Goal: Task Accomplishment & Management: Manage account settings

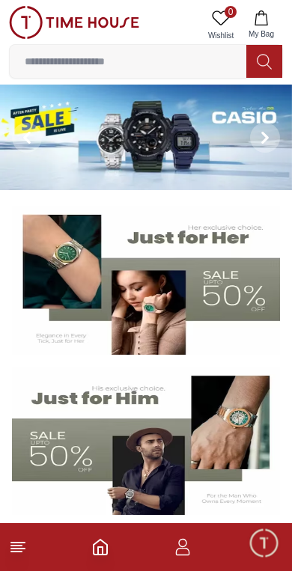
click at [87, 133] on img at bounding box center [146, 136] width 292 height 105
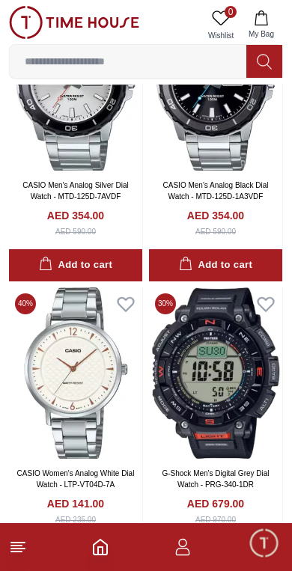
scroll to position [861, 0]
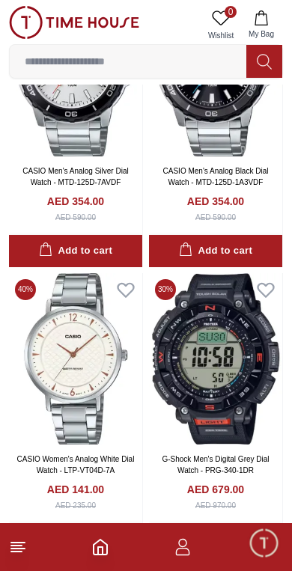
click at [259, 537] on span "Minimize live chat window" at bounding box center [263, 541] width 43 height 43
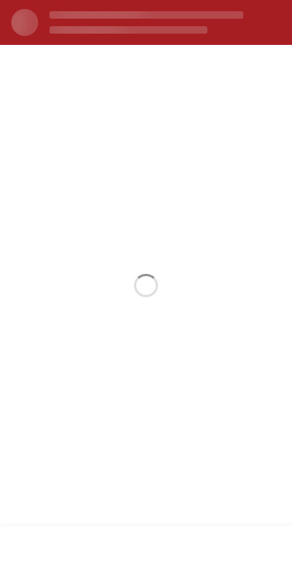
scroll to position [0, 0]
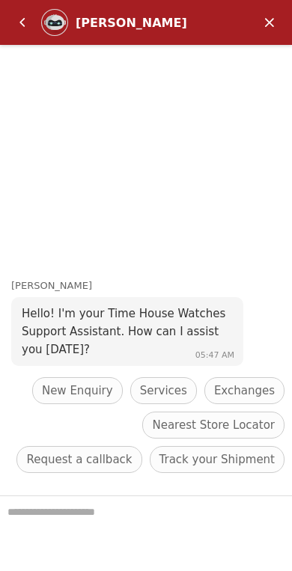
click at [15, 25] on em "Back" at bounding box center [22, 22] width 30 height 30
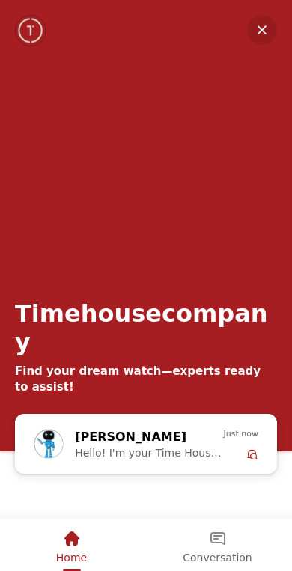
click at [262, 31] on em "Minimize" at bounding box center [262, 30] width 30 height 30
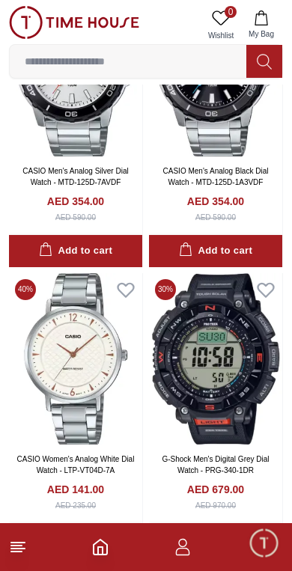
click at [179, 541] on icon "button" at bounding box center [182, 547] width 18 height 18
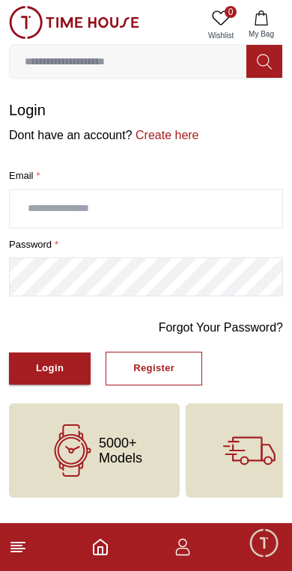
click at [196, 209] on input "text" at bounding box center [146, 208] width 272 height 37
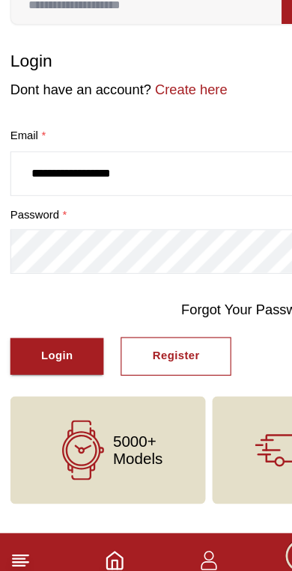
type input "**********"
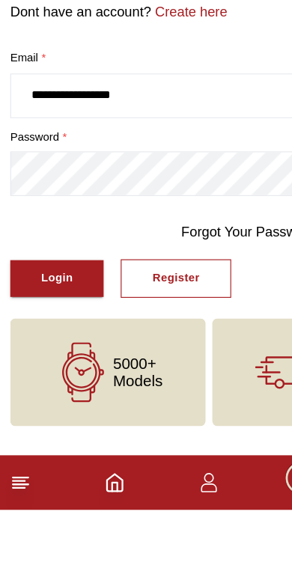
click at [34, 352] on button "Login" at bounding box center [50, 368] width 82 height 32
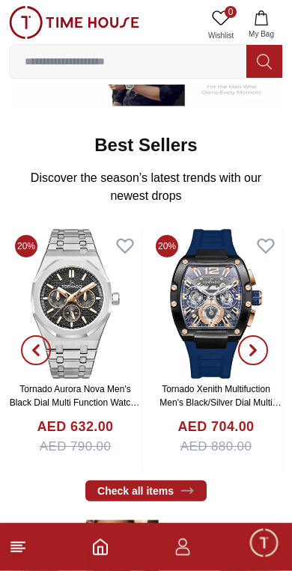
scroll to position [409, 0]
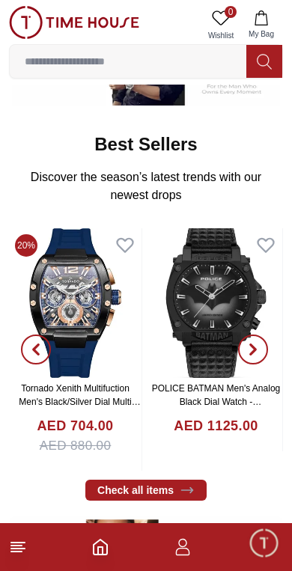
click at [277, 554] on span "Minimize live chat window" at bounding box center [263, 541] width 43 height 43
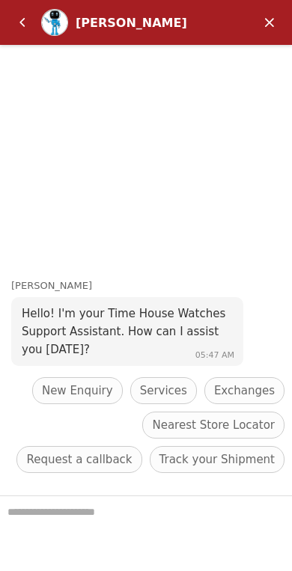
click at [270, 26] on em "Minimize" at bounding box center [269, 22] width 30 height 30
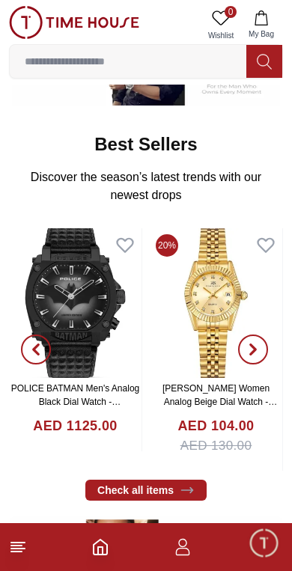
click at [185, 553] on icon "button" at bounding box center [182, 547] width 18 height 18
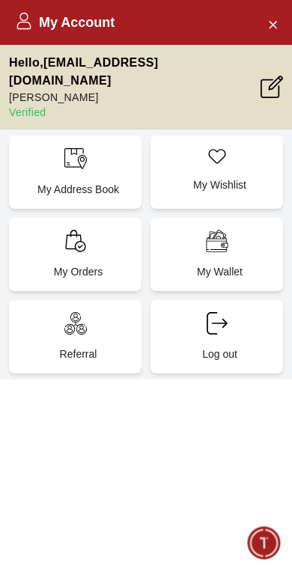
click at [60, 234] on div "My Orders" at bounding box center [75, 254] width 132 height 73
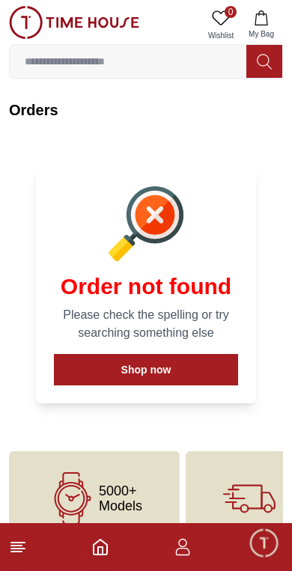
click at [28, 537] on footer at bounding box center [146, 547] width 292 height 48
click at [26, 544] on icon at bounding box center [18, 547] width 18 height 18
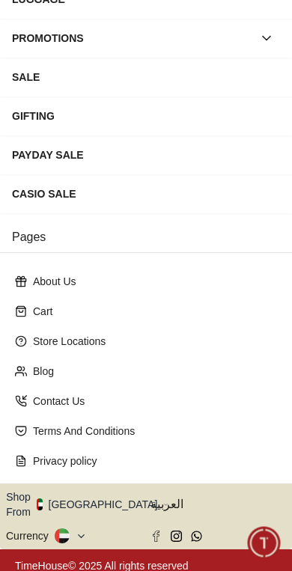
scroll to position [271, 0]
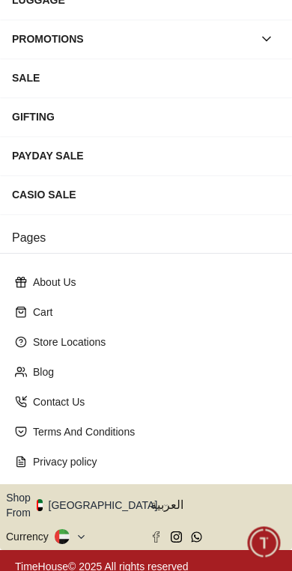
click at [105, 494] on button "Shop From [GEOGRAPHIC_DATA]" at bounding box center [87, 505] width 162 height 30
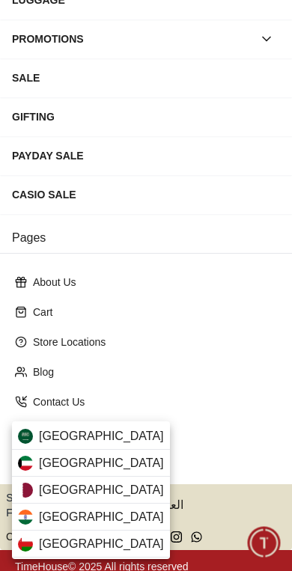
click at [129, 439] on div "[GEOGRAPHIC_DATA]" at bounding box center [91, 435] width 158 height 27
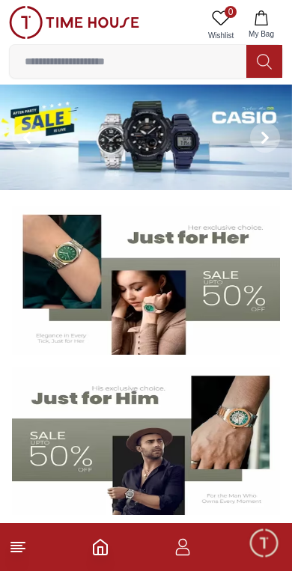
click at [108, 114] on img at bounding box center [146, 136] width 292 height 105
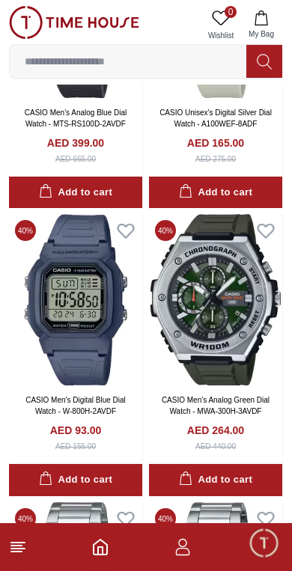
scroll to position [345, 0]
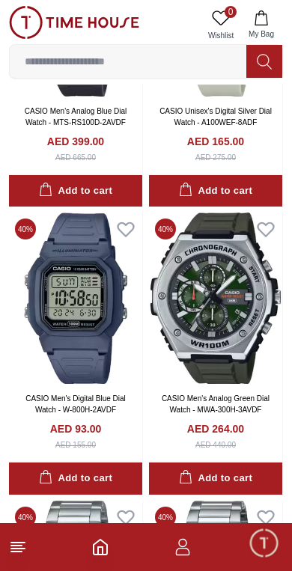
click at [180, 544] on icon "button" at bounding box center [182, 547] width 18 height 18
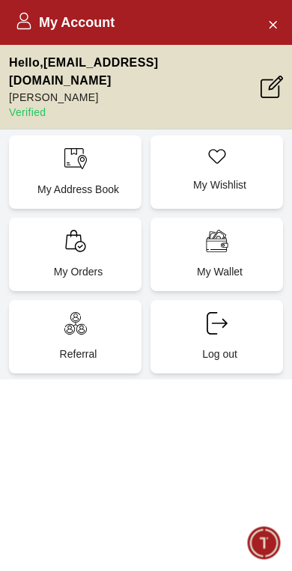
scroll to position [0, 0]
click at [274, 20] on icon "Close Account" at bounding box center [272, 24] width 12 height 19
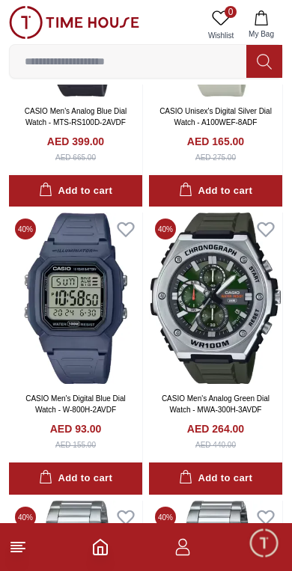
click at [99, 541] on icon "Home" at bounding box center [99, 546] width 13 height 15
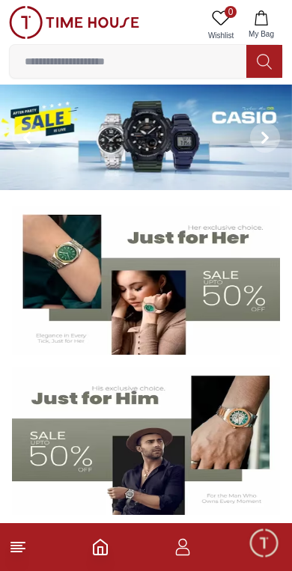
click at [19, 553] on icon at bounding box center [18, 547] width 18 height 18
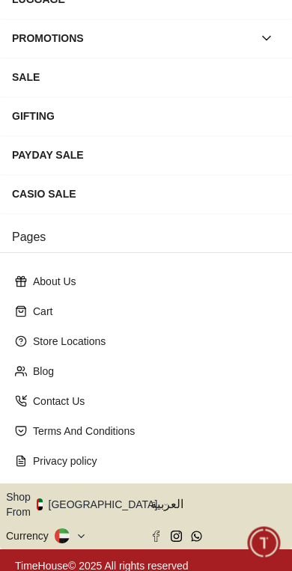
scroll to position [271, 0]
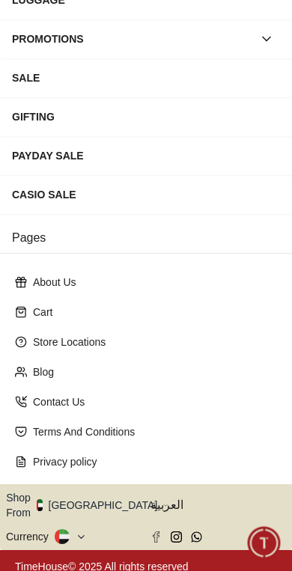
click at [102, 491] on button "Shop From [GEOGRAPHIC_DATA]" at bounding box center [87, 505] width 162 height 30
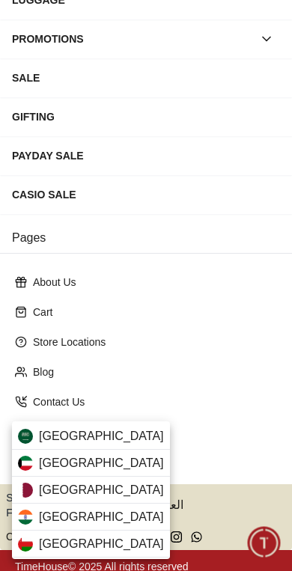
click at [117, 440] on div "[GEOGRAPHIC_DATA]" at bounding box center [91, 435] width 158 height 27
